Goal: Transaction & Acquisition: Purchase product/service

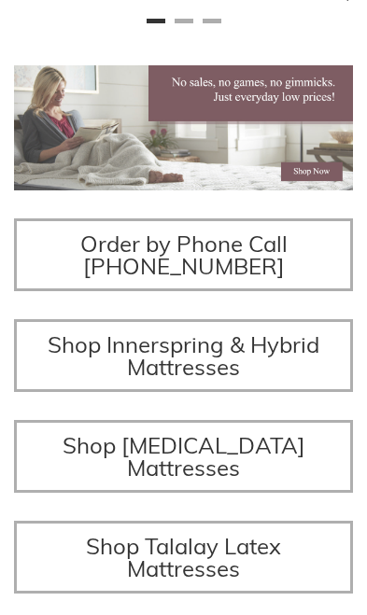
scroll to position [0, 338]
click at [285, 360] on link "Shop Innerspring & Hybrid Mattresses" at bounding box center [183, 355] width 339 height 73
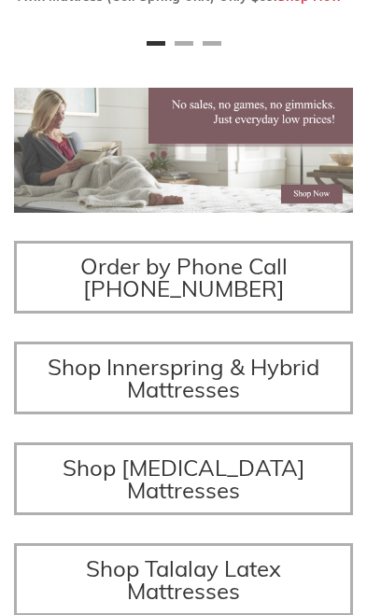
scroll to position [183, 0]
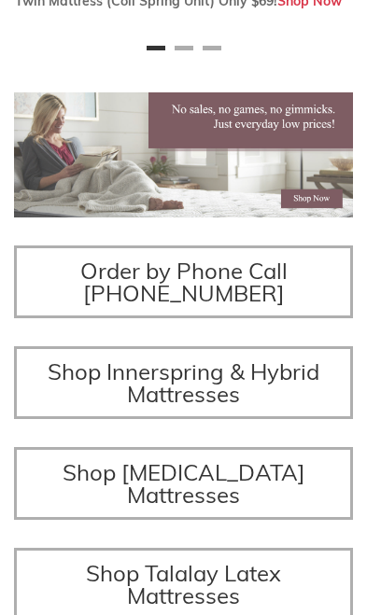
click at [279, 383] on span "Shop Innerspring & Hybrid Mattresses" at bounding box center [184, 382] width 272 height 50
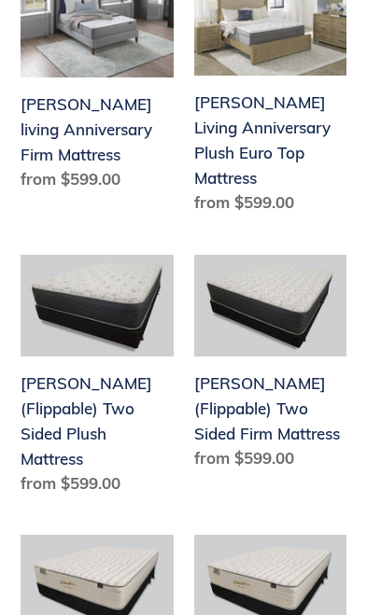
scroll to position [2992, 0]
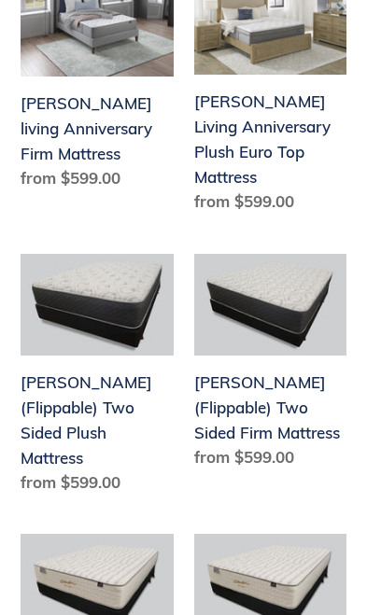
click at [118, 277] on link "[PERSON_NAME] (Flippable) Two Sided Plush Mattress" at bounding box center [97, 377] width 153 height 247
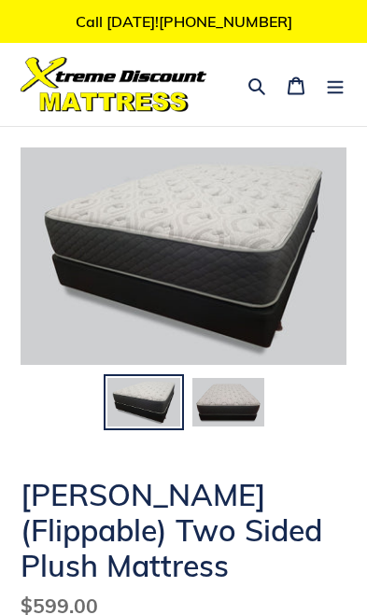
click at [246, 402] on img at bounding box center [228, 402] width 77 height 52
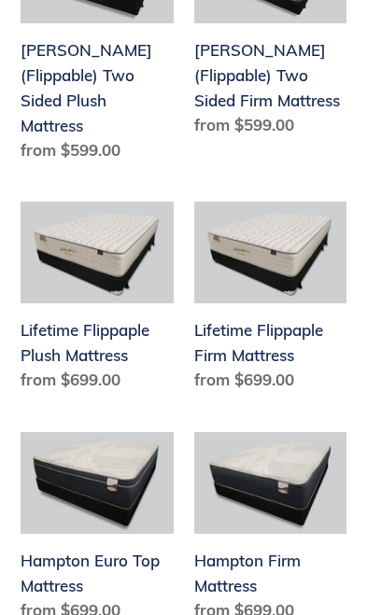
scroll to position [3328, 0]
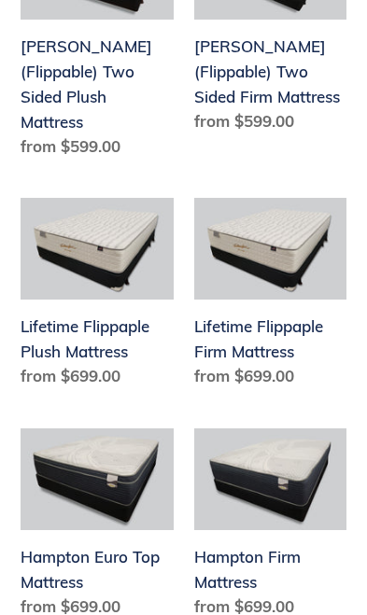
click at [104, 428] on link "Hampton Euro Top Mattress" at bounding box center [97, 526] width 153 height 197
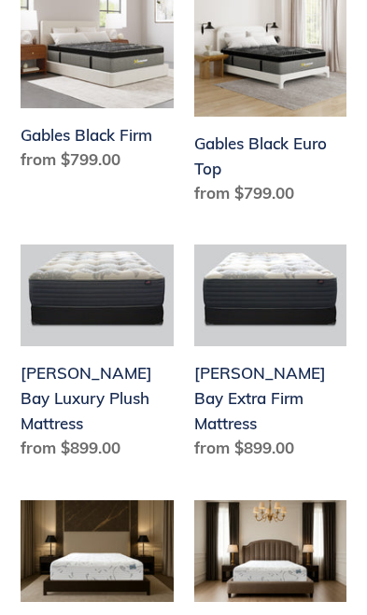
scroll to position [3994, 0]
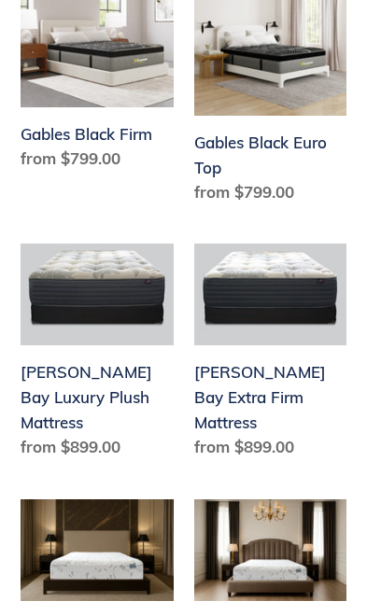
click at [98, 327] on link "[PERSON_NAME] Bay Luxury Plush Mattress" at bounding box center [97, 355] width 153 height 223
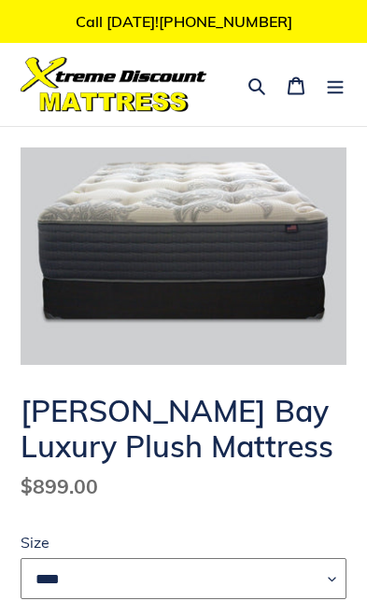
click at [332, 578] on select "**** **** ***** ****" at bounding box center [184, 578] width 326 height 41
select select "****"
